Goal: Use online tool/utility

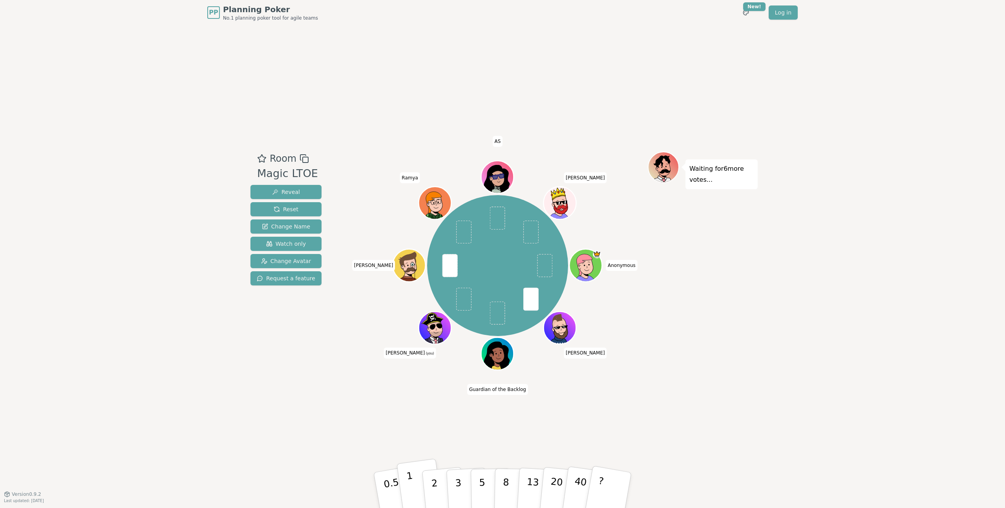
click at [416, 484] on button "1" at bounding box center [419, 490] width 47 height 64
click at [431, 486] on p "2" at bounding box center [435, 491] width 10 height 43
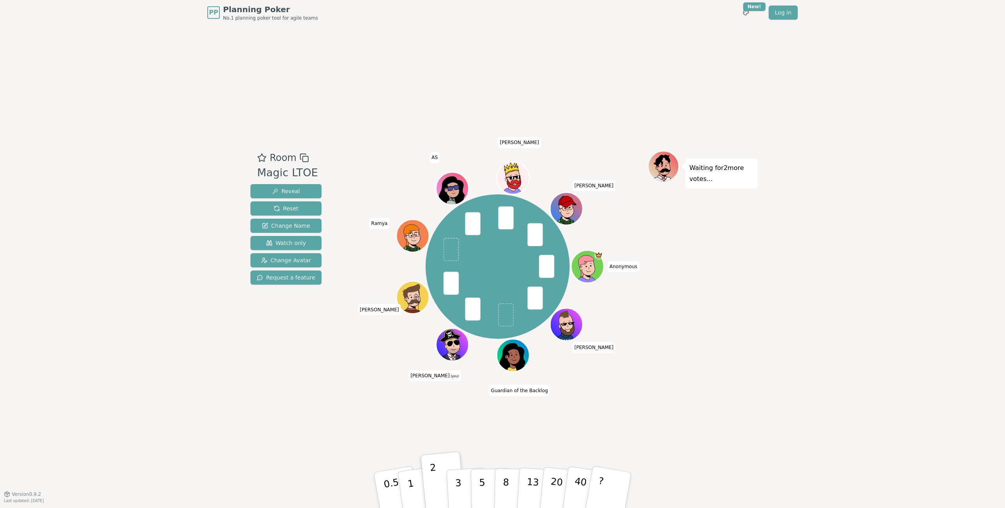
click at [458, 424] on div "Room Magic LTOE Reveal Reset Change Name Watch only Change Avatar Request a fea…" at bounding box center [502, 259] width 510 height 469
click at [404, 484] on button "1" at bounding box center [419, 490] width 47 height 64
click at [443, 484] on button "2" at bounding box center [443, 490] width 45 height 62
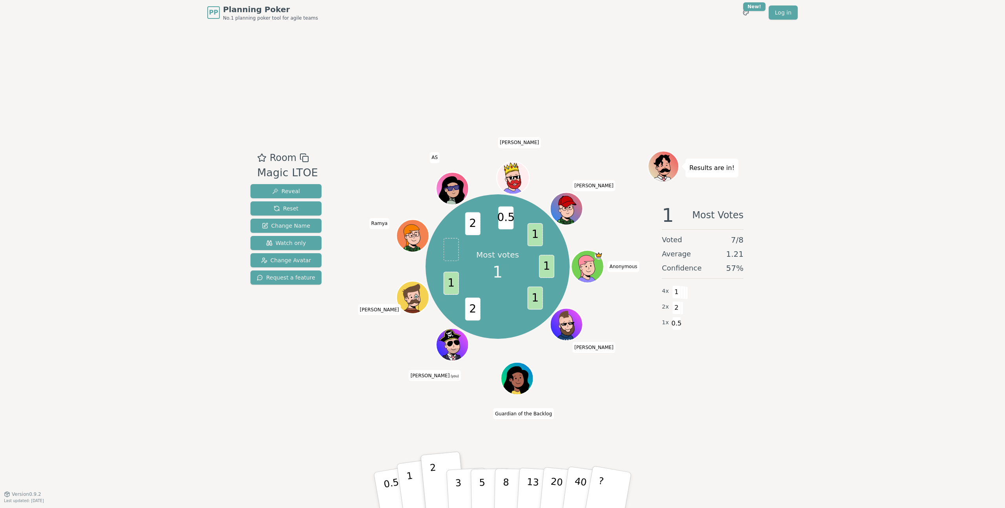
click at [413, 500] on p "1" at bounding box center [412, 491] width 12 height 43
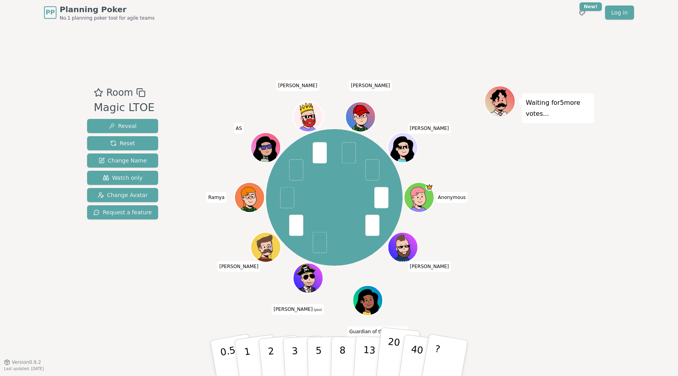
drag, startPoint x: 274, startPoint y: 357, endPoint x: 386, endPoint y: 342, distance: 113.6
click at [274, 357] on button "2" at bounding box center [281, 366] width 45 height 62
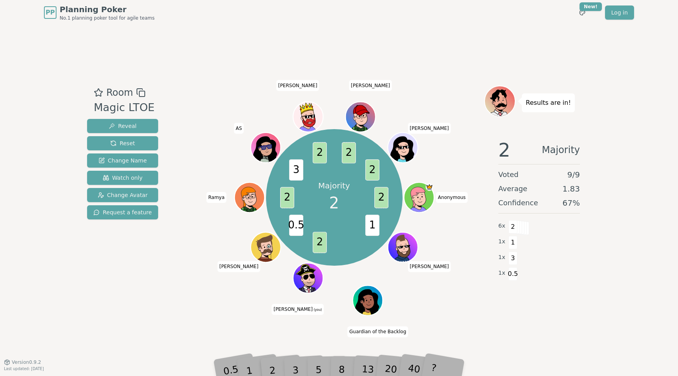
click at [296, 335] on div "Room Magic LTOE Reveal Reset Change Name Watch only Change Avatar Request a fea…" at bounding box center [339, 193] width 510 height 337
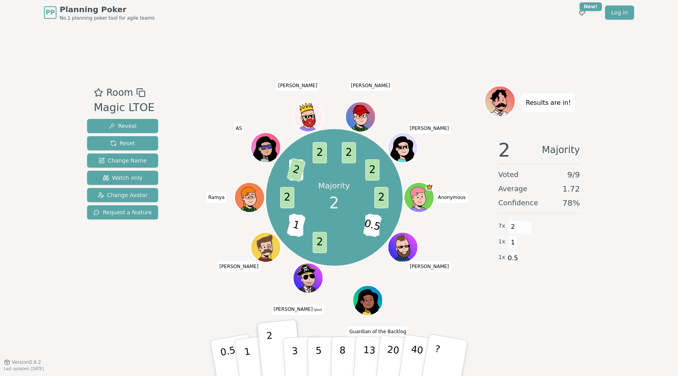
click at [633, 322] on div "PP Planning Poker No.1 planning poker tool for agile teams Toggle theme New! Lo…" at bounding box center [339, 188] width 678 height 376
click at [509, 258] on span "0.5" at bounding box center [513, 258] width 9 height 13
drag, startPoint x: 511, startPoint y: 261, endPoint x: 570, endPoint y: 270, distance: 59.5
click at [569, 270] on div "2 Majority Voted 9 / 9 Average 1.72 Confidence 78 % 7 x 2 1 x 1 1 x 0.5" at bounding box center [539, 211] width 110 height 157
click at [568, 270] on div "2 Majority Voted 9 / 9 Average 1.72 Confidence 78 % 7 x 2 1 x 1 1 x 0.5" at bounding box center [539, 211] width 110 height 157
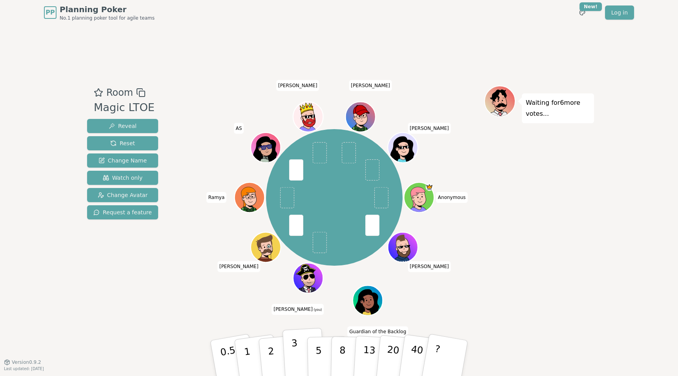
click at [299, 348] on button "3" at bounding box center [304, 358] width 43 height 61
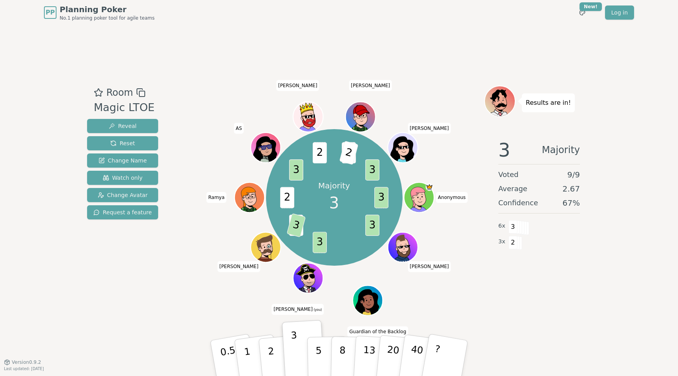
drag, startPoint x: 465, startPoint y: 281, endPoint x: 458, endPoint y: 282, distance: 7.2
click at [463, 282] on div "Majority 3 3 3 3 5 3 2 3 2 1 2 3 Anonymous [PERSON_NAME] Guardian of the Backlo…" at bounding box center [334, 197] width 300 height 195
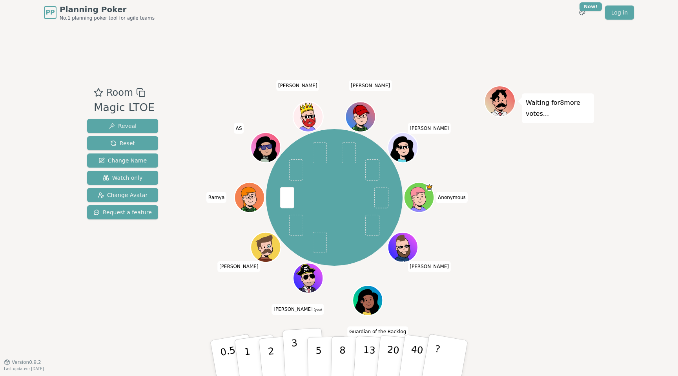
drag, startPoint x: 277, startPoint y: 351, endPoint x: 292, endPoint y: 350, distance: 14.5
click at [277, 351] on button "2" at bounding box center [281, 366] width 45 height 62
drag, startPoint x: 297, startPoint y: 356, endPoint x: 488, endPoint y: 356, distance: 190.8
click at [298, 356] on p "3" at bounding box center [296, 366] width 9 height 43
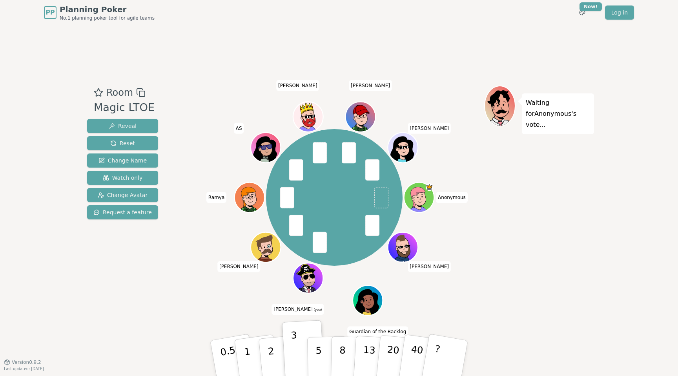
click at [351, 62] on div "Room Magic LTOE Reveal Reset Change Name Watch only Change Avatar Request a fea…" at bounding box center [339, 193] width 510 height 337
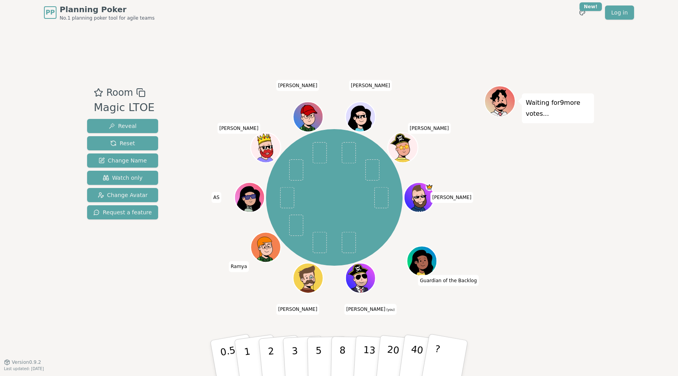
drag, startPoint x: 633, startPoint y: 177, endPoint x: 619, endPoint y: 184, distance: 15.4
click at [632, 177] on div "PP Planning Poker No.1 planning poker tool for agile teams Toggle theme New! Lo…" at bounding box center [339, 188] width 678 height 376
click at [291, 359] on button "3" at bounding box center [304, 358] width 43 height 61
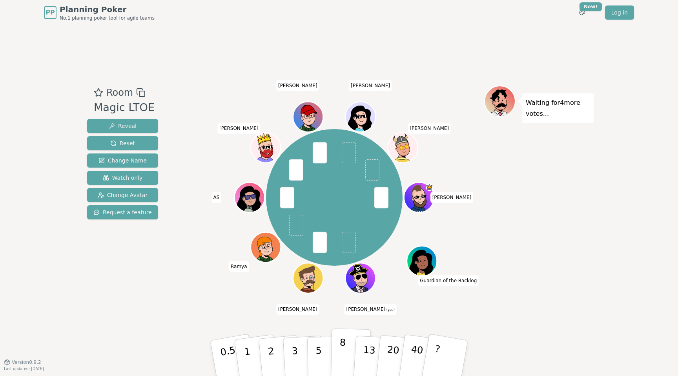
drag, startPoint x: 294, startPoint y: 362, endPoint x: 338, endPoint y: 365, distance: 44.8
click at [294, 362] on p "3" at bounding box center [296, 366] width 9 height 43
click at [297, 354] on p "3" at bounding box center [295, 359] width 9 height 43
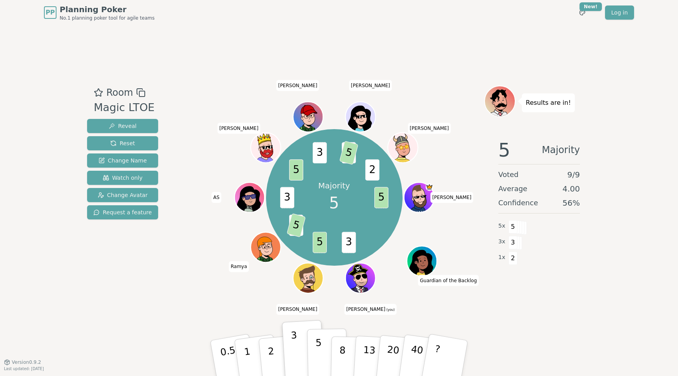
click at [318, 352] on p "5" at bounding box center [319, 358] width 7 height 42
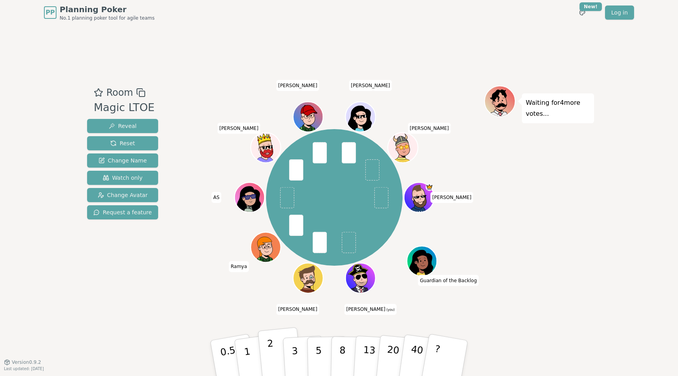
click at [277, 354] on button "2" at bounding box center [280, 358] width 45 height 62
click at [299, 353] on button "3" at bounding box center [304, 358] width 43 height 61
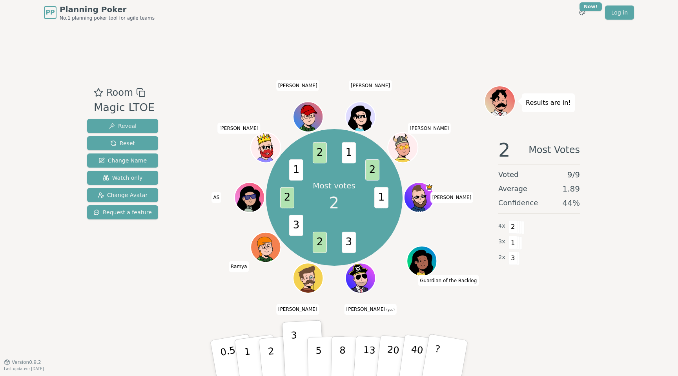
drag, startPoint x: 263, startPoint y: 369, endPoint x: 267, endPoint y: 367, distance: 4.2
click at [264, 369] on button "2" at bounding box center [281, 366] width 45 height 62
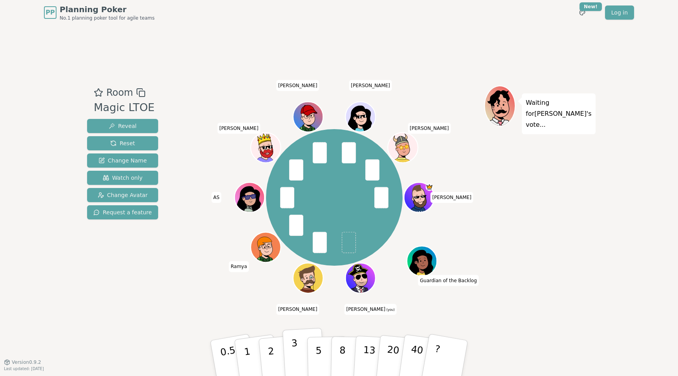
click at [297, 356] on p "3" at bounding box center [295, 359] width 9 height 43
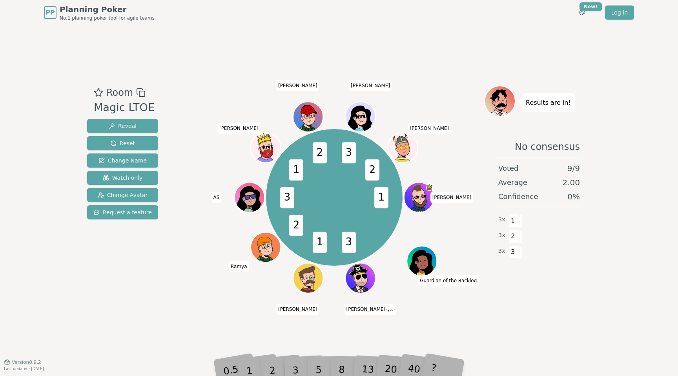
click at [275, 371] on div "2" at bounding box center [280, 357] width 26 height 29
click at [272, 364] on div "2" at bounding box center [280, 357] width 26 height 29
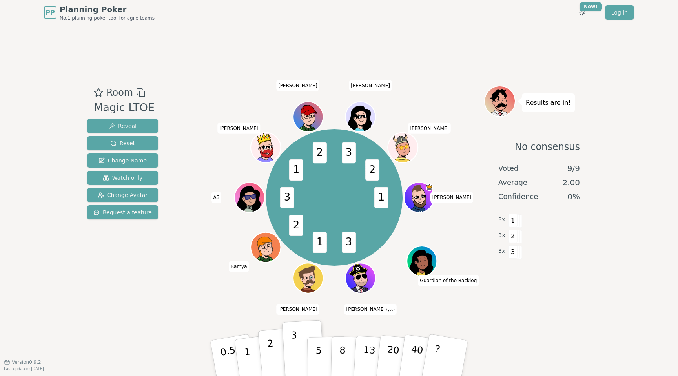
click at [266, 362] on button "2" at bounding box center [280, 358] width 45 height 62
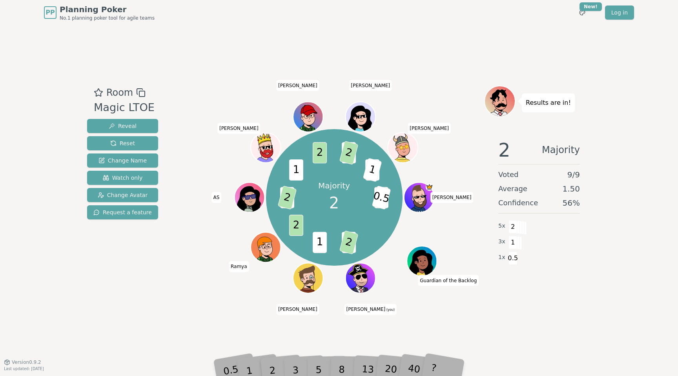
click at [376, 344] on div "Room Magic LTOE Reveal Reset Change Name Watch only Change Avatar Request a fea…" at bounding box center [339, 193] width 510 height 337
click at [412, 365] on div "40" at bounding box center [421, 358] width 27 height 30
click at [413, 330] on div "Room Magic LTOE Reveal Reset Change Name Watch only Change Avatar Request a fea…" at bounding box center [339, 193] width 510 height 337
click at [413, 331] on div "Room Magic LTOE Reveal Reset Change Name Watch only Change Avatar Request a fea…" at bounding box center [339, 193] width 510 height 337
click at [343, 363] on div "8" at bounding box center [351, 358] width 24 height 28
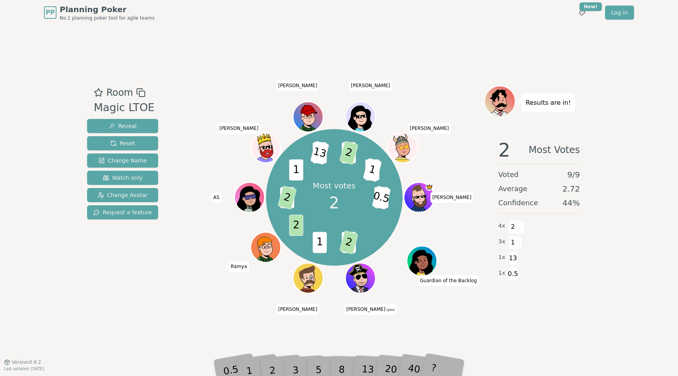
click at [312, 343] on div "Room Magic LTOE Reveal Reset Change Name Watch only Change Avatar Request a fea…" at bounding box center [339, 193] width 510 height 337
click at [455, 356] on div "?" at bounding box center [445, 358] width 28 height 31
click at [453, 357] on div "?" at bounding box center [445, 358] width 28 height 31
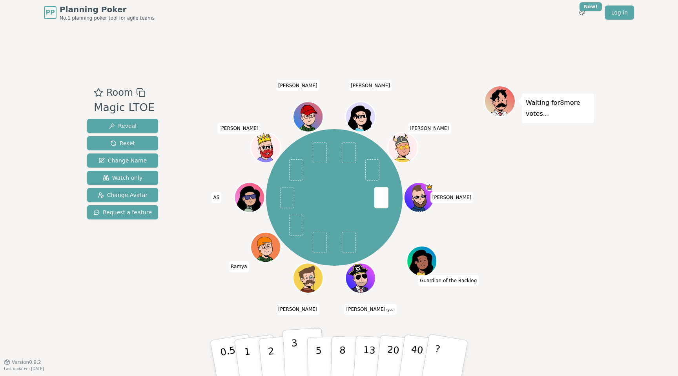
click at [300, 361] on button "3" at bounding box center [304, 358] width 43 height 61
click at [270, 360] on p "2" at bounding box center [272, 359] width 10 height 43
click at [300, 357] on button "3" at bounding box center [304, 358] width 43 height 61
